Goal: Information Seeking & Learning: Learn about a topic

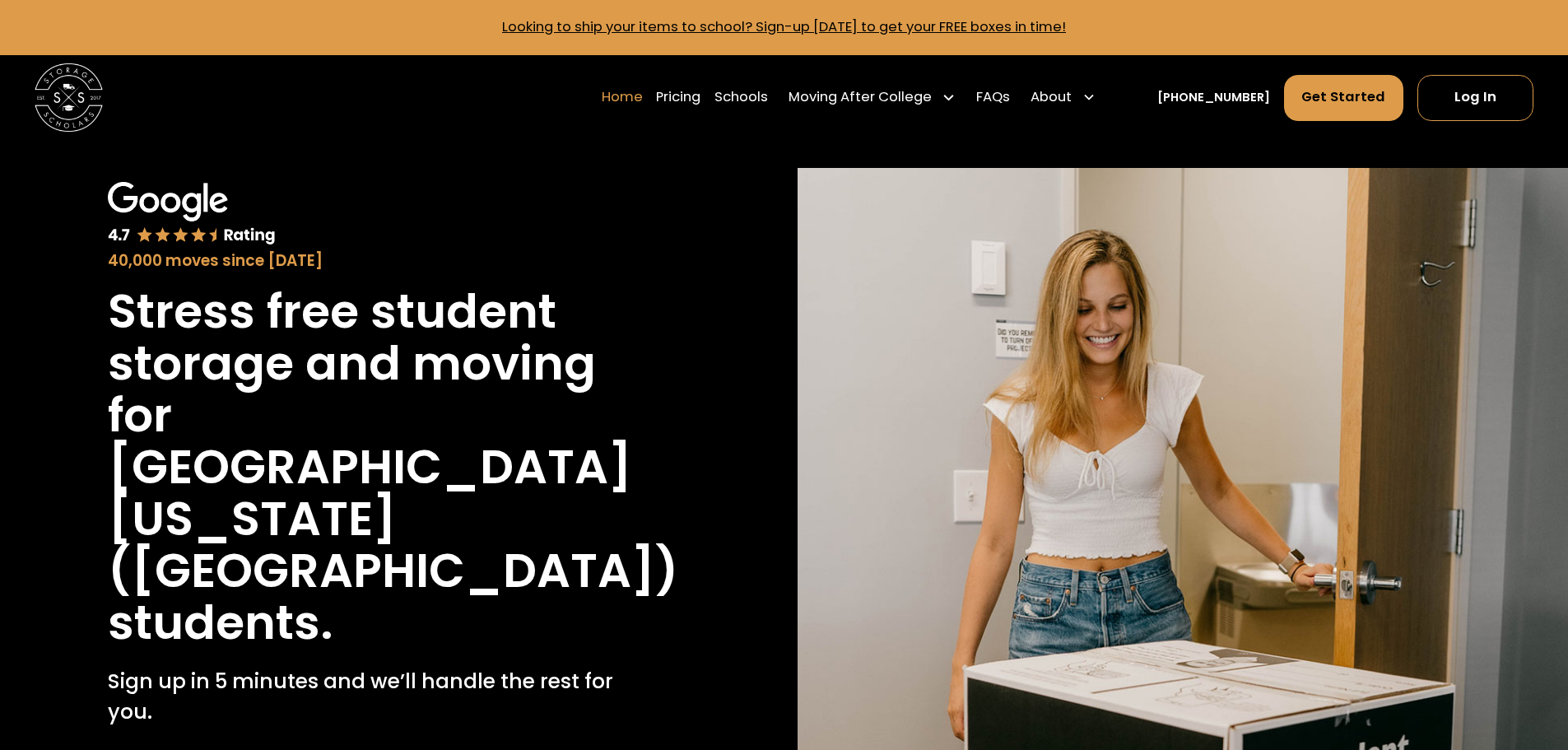
click at [643, 96] on link "Home" at bounding box center [623, 96] width 41 height 48
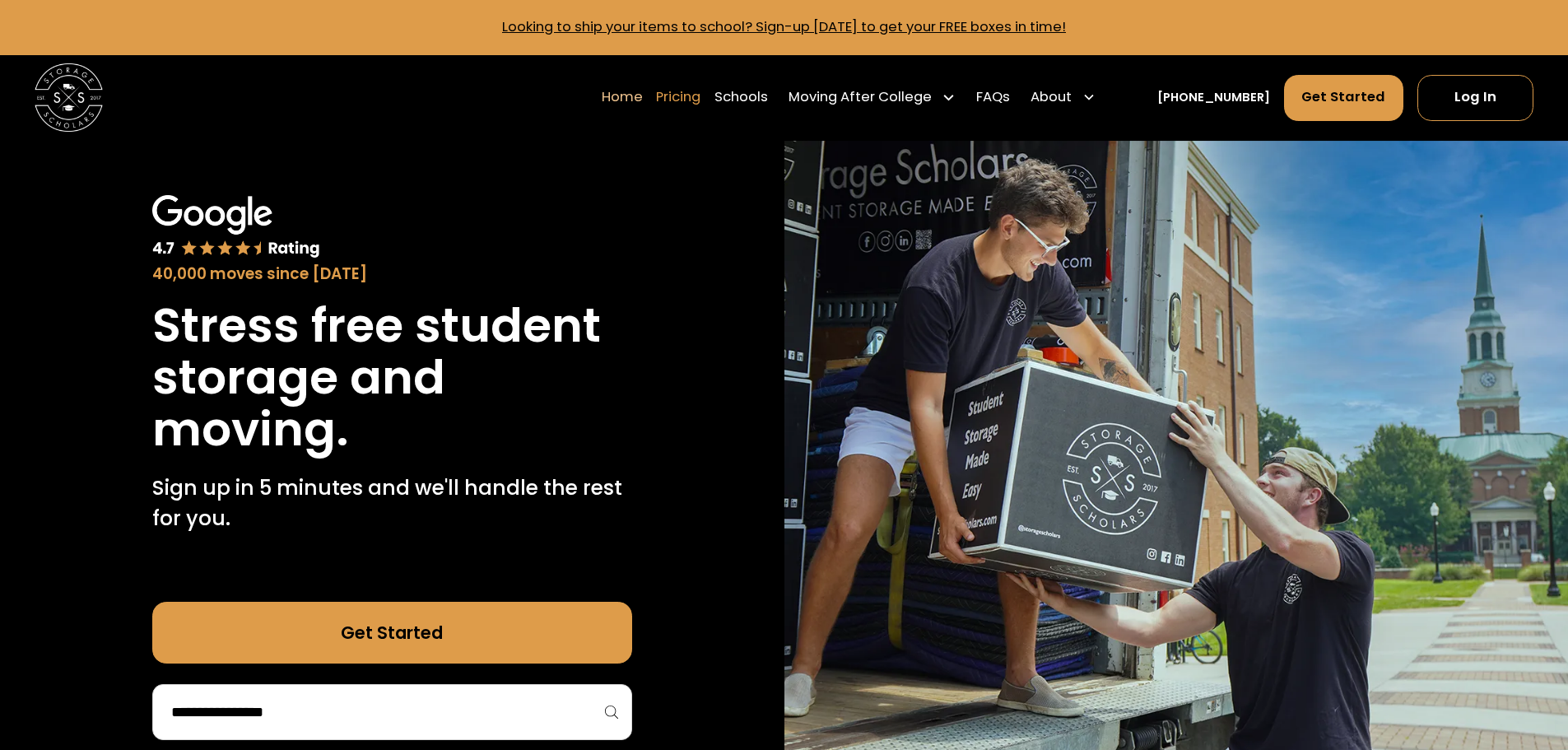
click at [700, 103] on link "Pricing" at bounding box center [678, 96] width 44 height 48
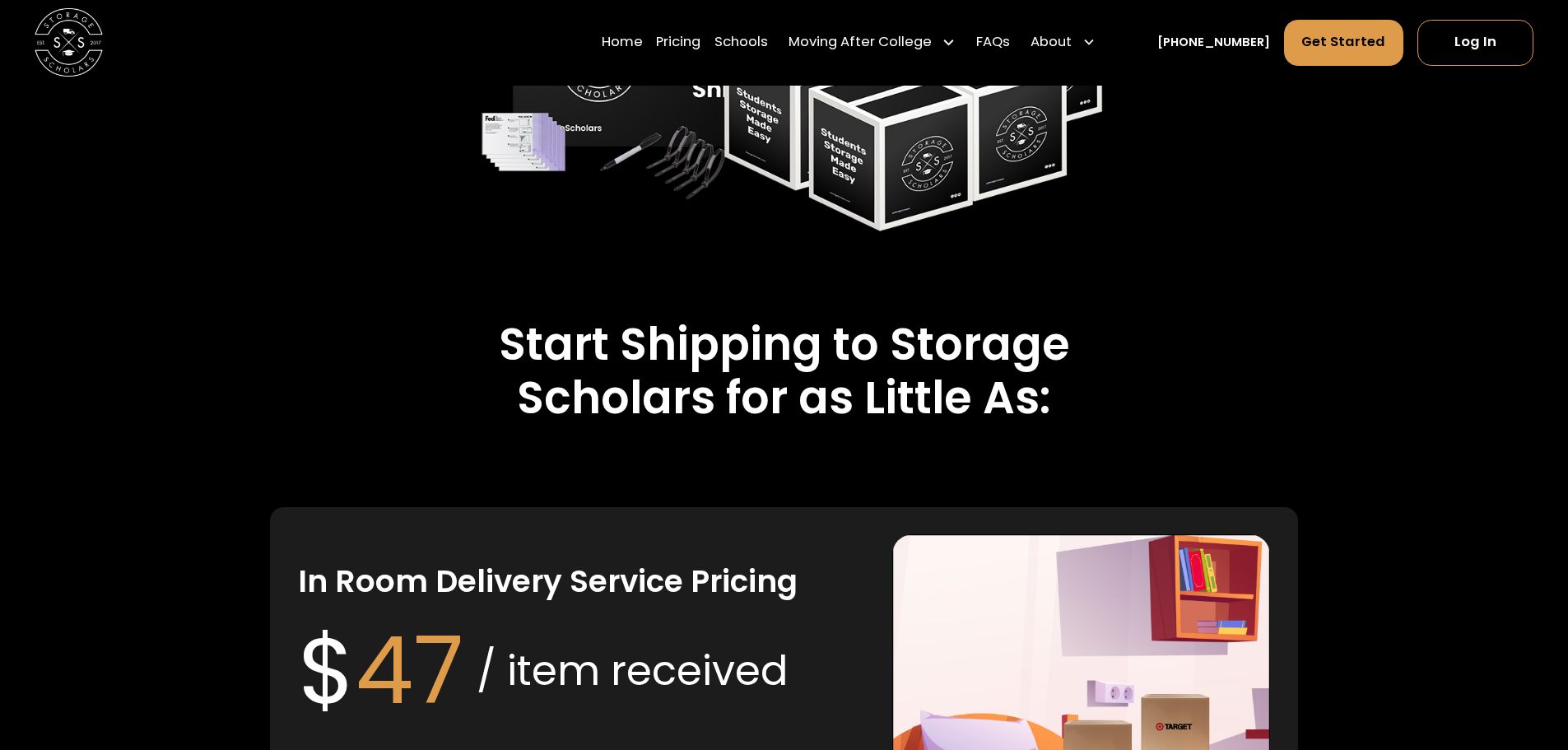
scroll to position [2628, 0]
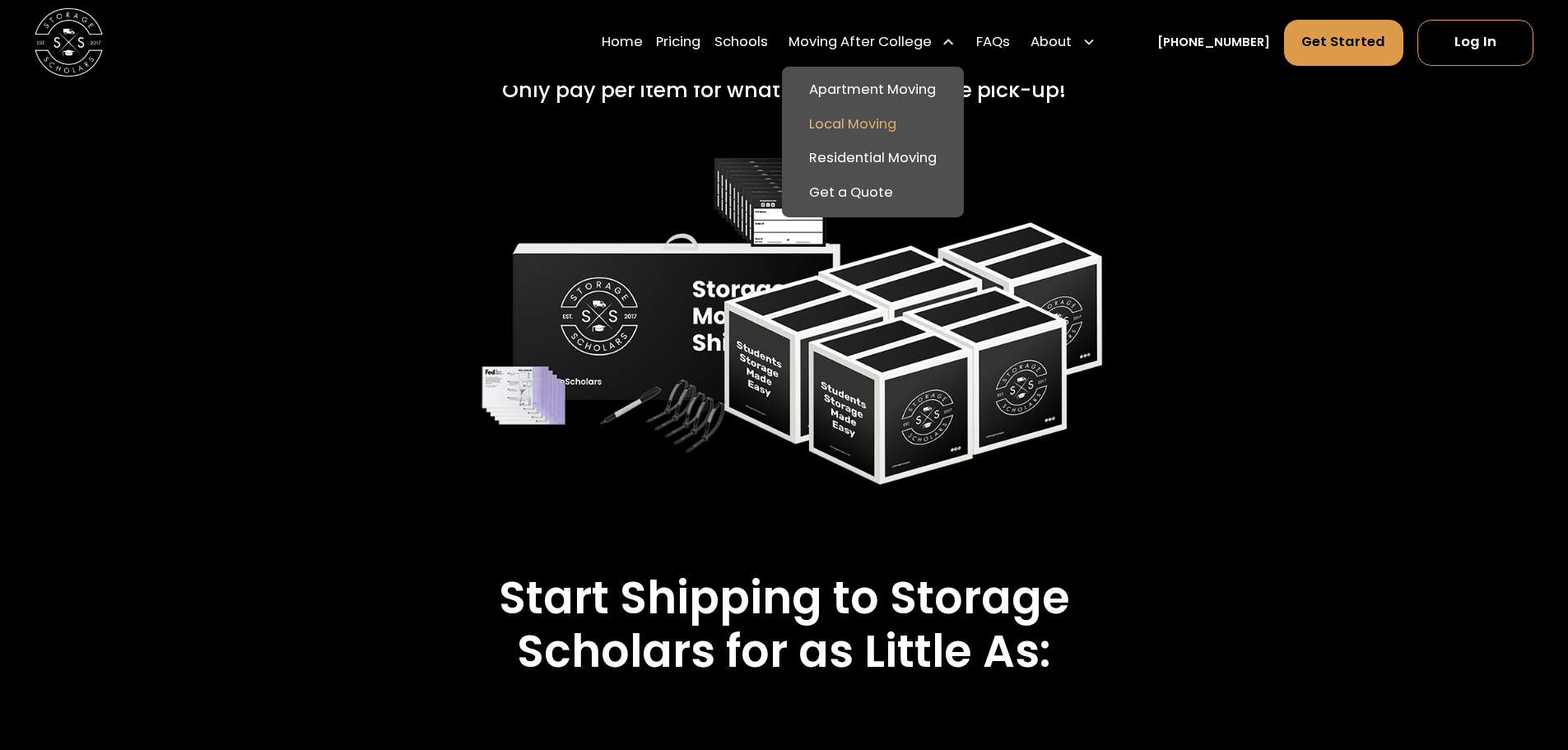
click at [899, 125] on link "Local Moving" at bounding box center [874, 125] width 169 height 34
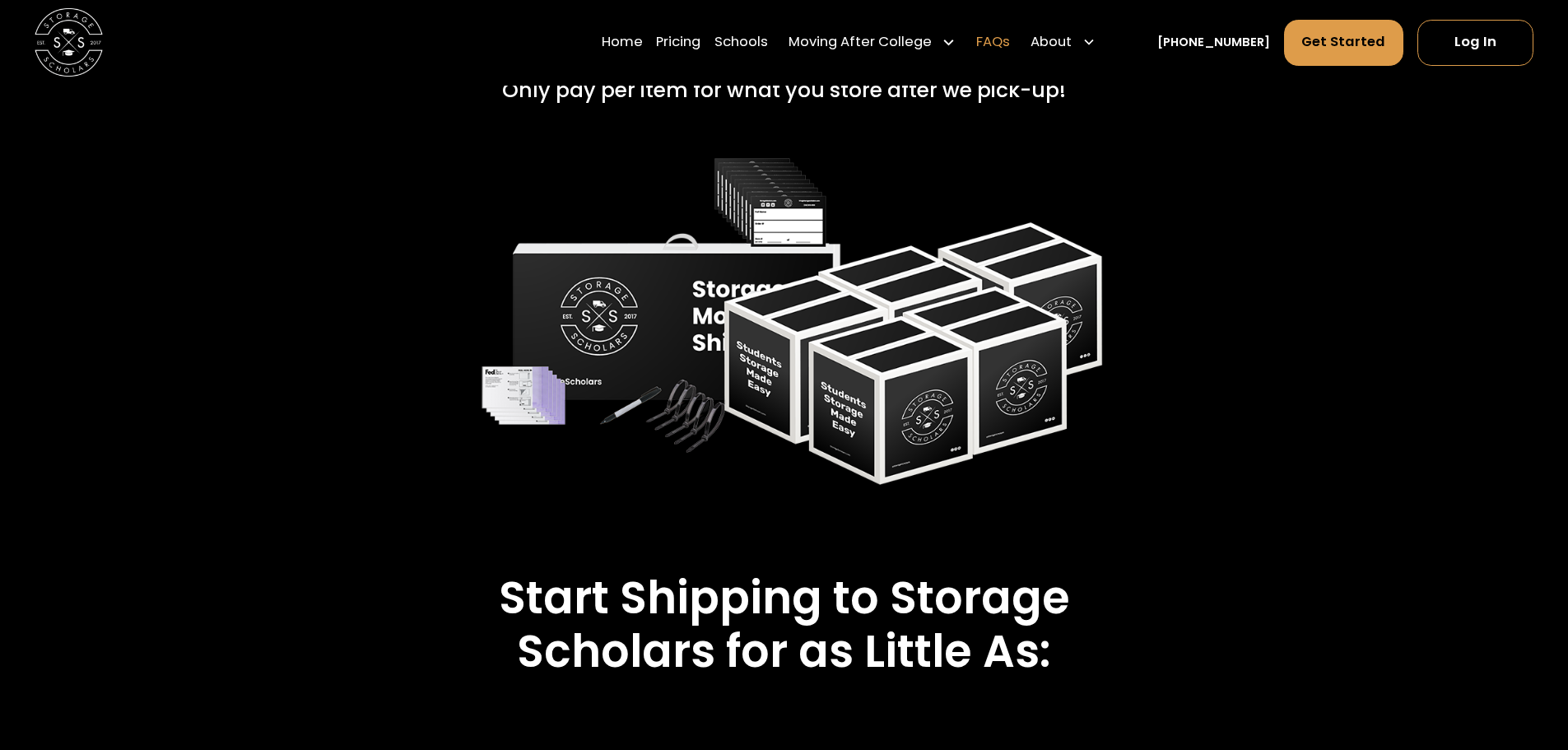
click at [1010, 46] on link "FAQs" at bounding box center [993, 42] width 33 height 48
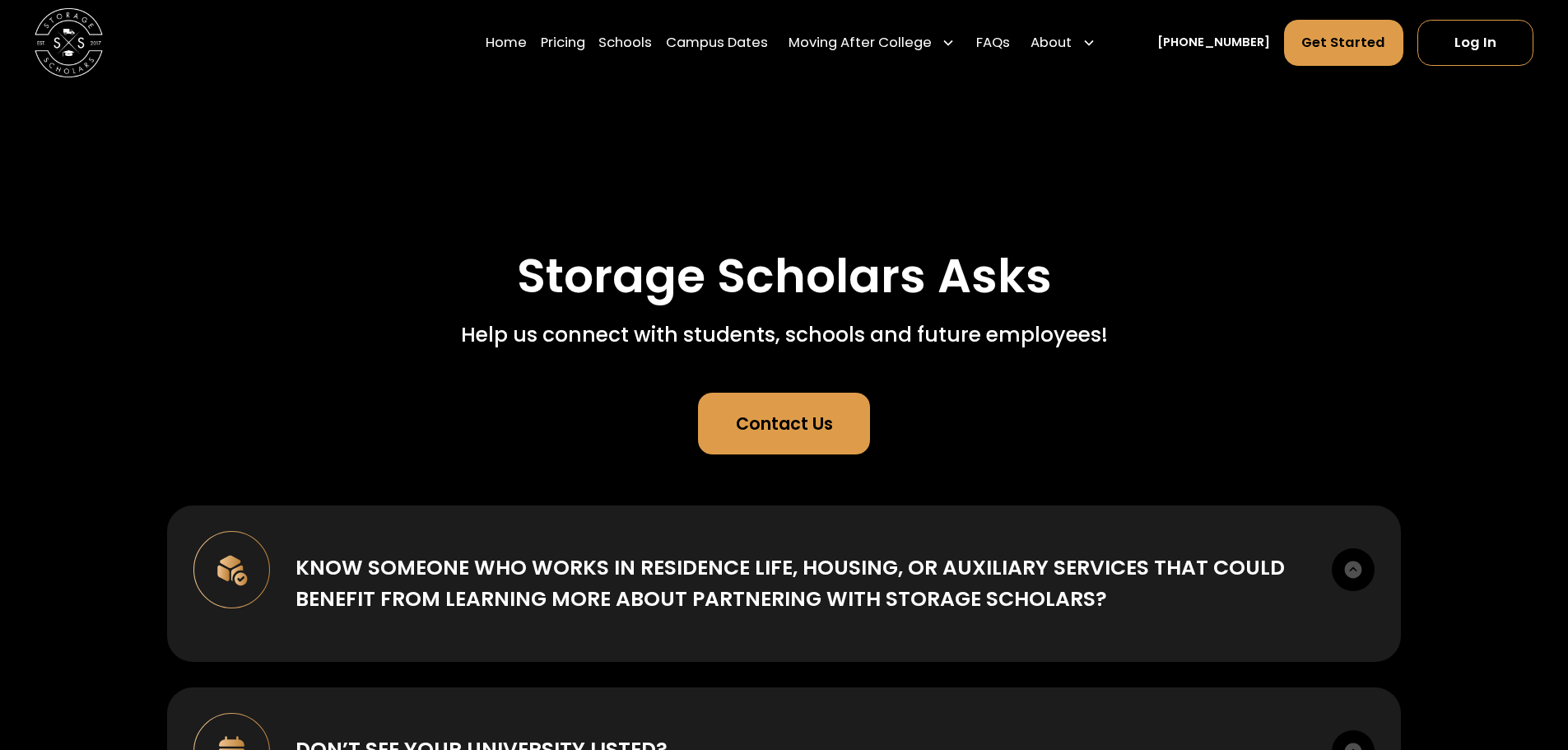
click at [799, 411] on div "Contact Us" at bounding box center [784, 424] width 97 height 26
click at [585, 45] on link "Pricing" at bounding box center [563, 42] width 44 height 48
